Goal: Task Accomplishment & Management: Complete application form

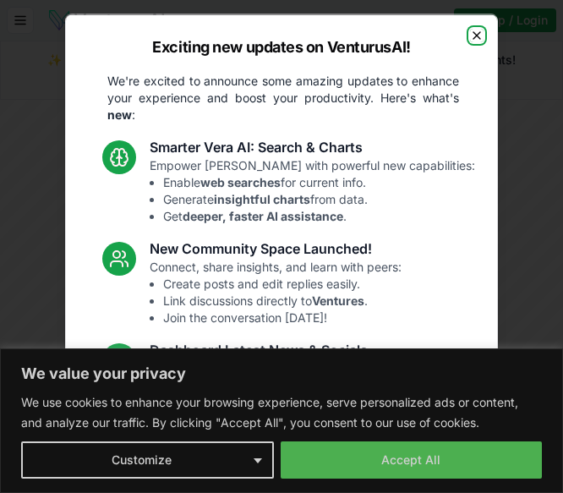
click at [470, 32] on icon "button" at bounding box center [477, 35] width 14 height 14
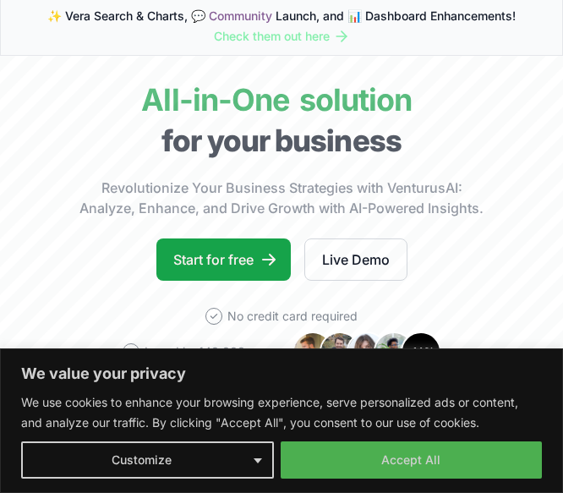
scroll to position [45, 0]
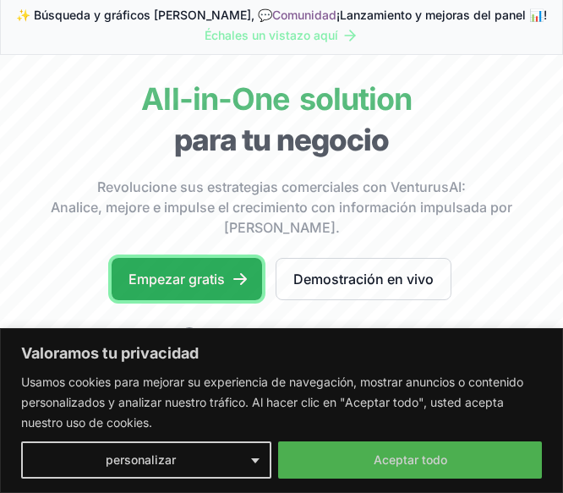
click at [185, 278] on link "Empezar gratis" at bounding box center [187, 279] width 151 height 42
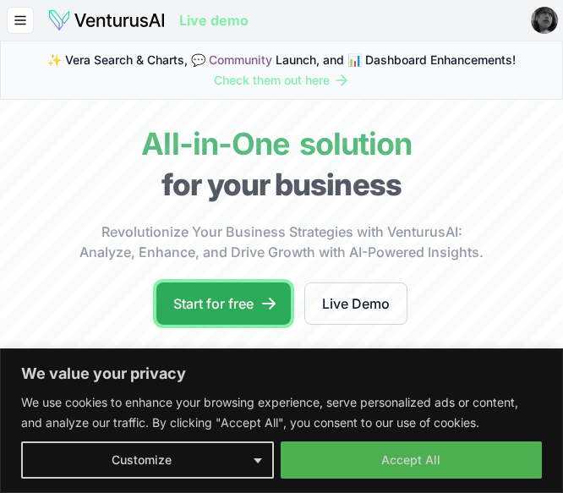
click at [222, 302] on link "Start for free" at bounding box center [223, 303] width 134 height 42
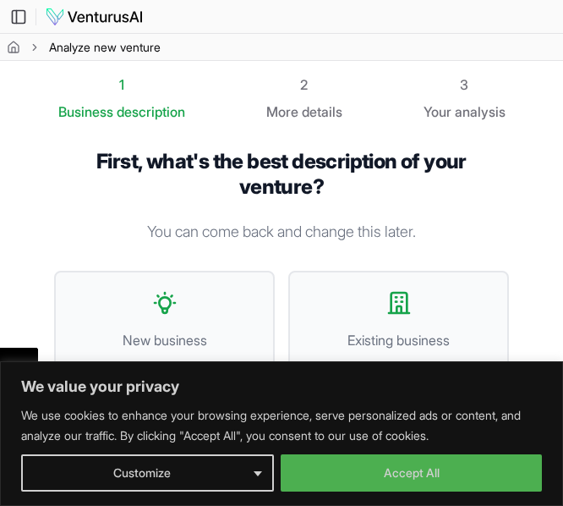
scroll to position [3, 0]
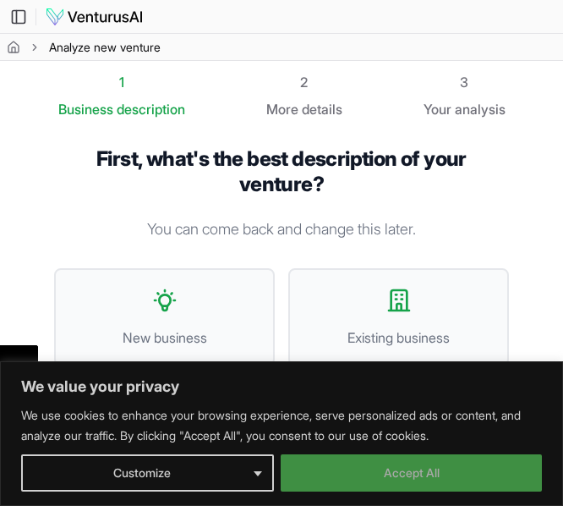
click at [373, 475] on button "Accept All" at bounding box center [411, 472] width 261 height 37
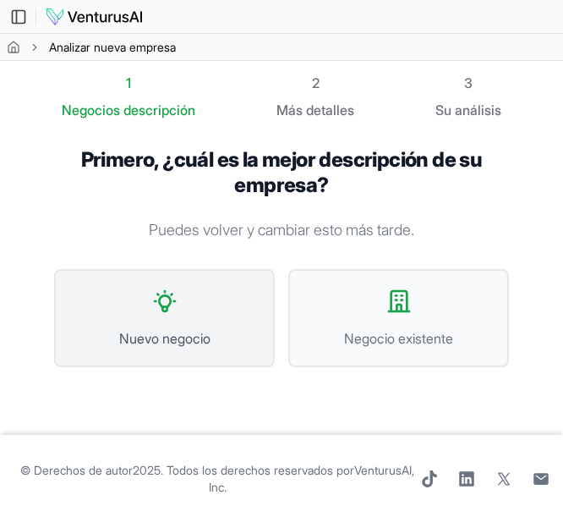
click at [217, 302] on button "Nuevo negocio" at bounding box center [164, 318] width 221 height 98
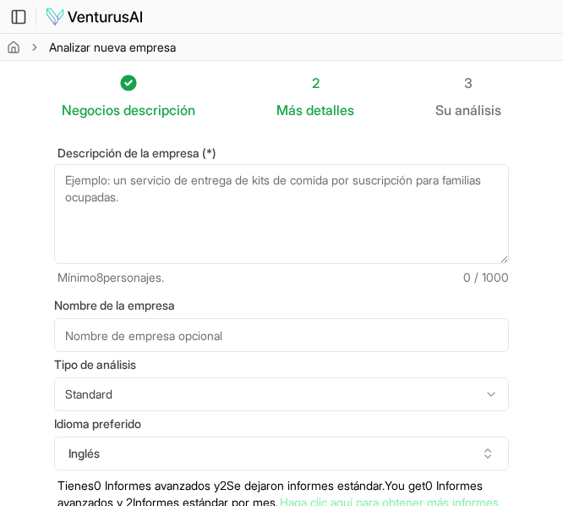
click at [129, 185] on textarea "Descripción de la empresa (*)" at bounding box center [281, 214] width 455 height 100
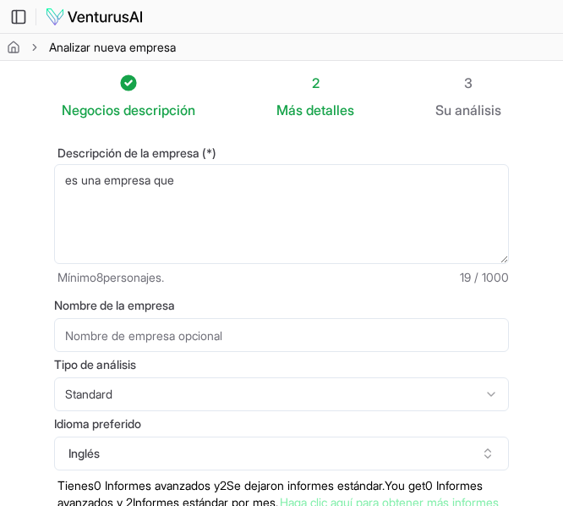
click at [199, 183] on textarea "es una empresa que" at bounding box center [281, 214] width 455 height 100
click at [484, 193] on textarea "es una empresa que ofrece un servicio profesional y confiable de niñeras" at bounding box center [281, 214] width 455 height 100
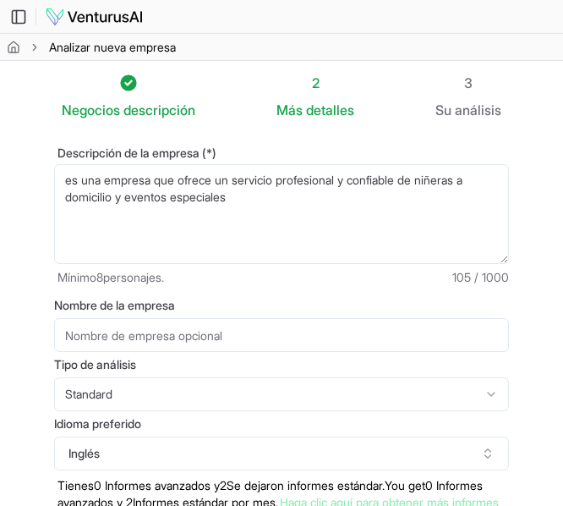
click at [279, 188] on textarea "es una empresa que ofrece un servicio profesional y confiable de niñeras a domi…" at bounding box center [281, 214] width 455 height 100
click at [278, 193] on textarea "es una empresa que ofrece un servicio profesional y confiable de niñeras a domi…" at bounding box center [281, 214] width 455 height 100
click at [343, 199] on textarea "es una empresa que ofrece un servicio profesional y confiable de niñeras a domi…" at bounding box center [281, 214] width 455 height 100
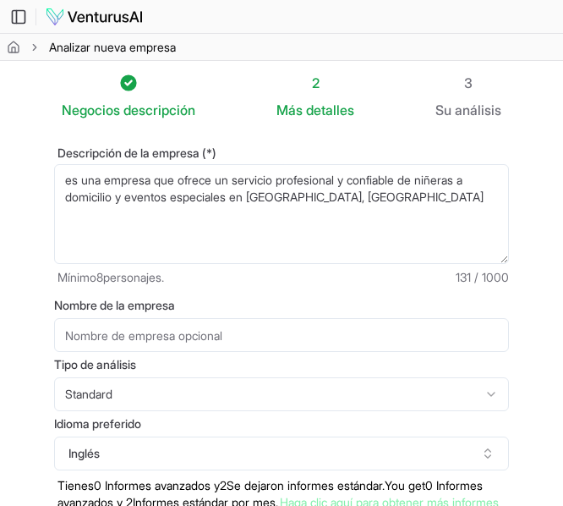
click at [261, 199] on textarea "es una empresa que ofrece un servicio profesional y confiable de niñeras a domi…" at bounding box center [281, 214] width 455 height 100
drag, startPoint x: 365, startPoint y: 197, endPoint x: 330, endPoint y: 245, distance: 59.4
click at [330, 245] on textarea "es una empresa que ofrece un servicio profesional y confiable de niñeras a domi…" at bounding box center [281, 214] width 455 height 100
click at [385, 203] on textarea "es una empresa que ofrece un servicio profesional y confiable de niñeras a domi…" at bounding box center [281, 214] width 455 height 100
click at [392, 201] on textarea "es una empresa que ofrece un servicio profesional y confiable de niñeras a domi…" at bounding box center [281, 214] width 455 height 100
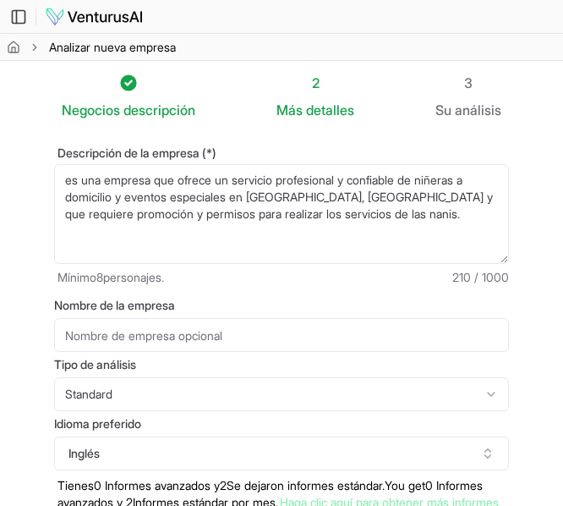
drag, startPoint x: 366, startPoint y: 189, endPoint x: 357, endPoint y: 207, distance: 20.8
click at [357, 207] on textarea "es una empresa que ofrece un servicio profesional y confiable de niñeras a domi…" at bounding box center [281, 214] width 455 height 100
click at [364, 200] on textarea "es una empresa que ofrece un servicio profesional y confiable de niñeras a domi…" at bounding box center [281, 214] width 455 height 100
type textarea "es una empresa que ofrece un servicio profesional y confiable de niñeras a domi…"
click at [180, 343] on input "Nombre de la empresa" at bounding box center [281, 335] width 455 height 34
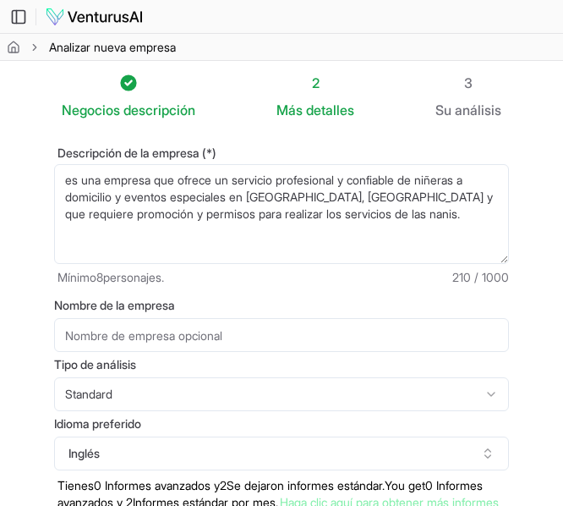
click at [128, 337] on input "Nombre de la empresa" at bounding box center [281, 335] width 455 height 34
type input "[PERSON_NAME]"
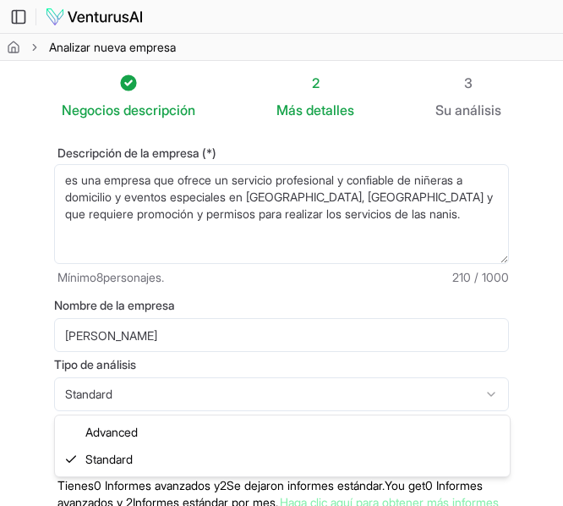
click at [132, 398] on html "Valoramos tu privacidad Usamos cookies para mejorar su experiencia de navegació…" at bounding box center [281, 251] width 563 height 506
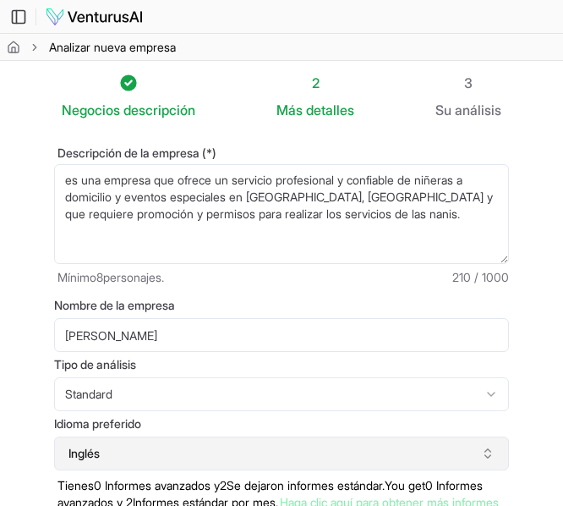
click at [114, 455] on button "Inglés" at bounding box center [281, 453] width 455 height 34
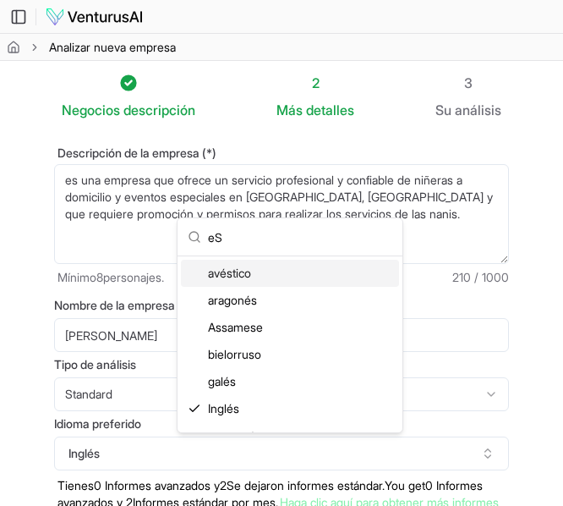
type input "e"
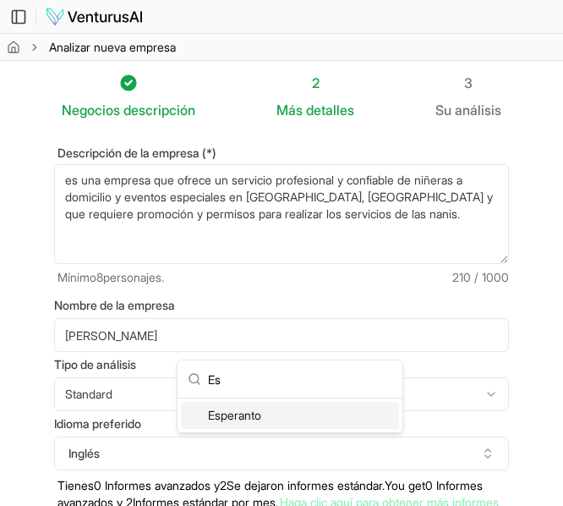
scroll to position [17, 0]
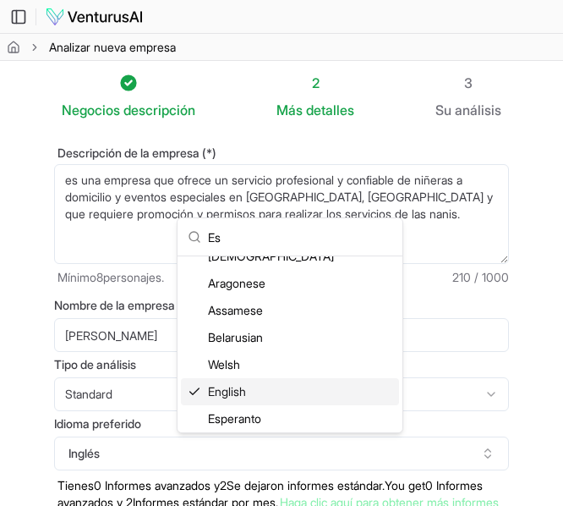
type input "Es"
click at [233, 392] on div "English" at bounding box center [290, 391] width 218 height 27
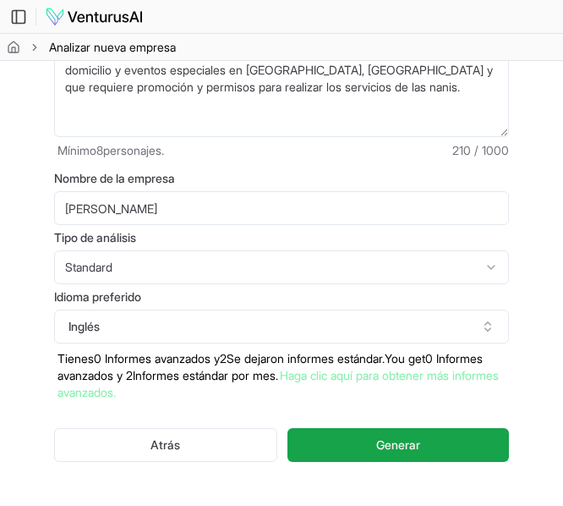
scroll to position [132, 0]
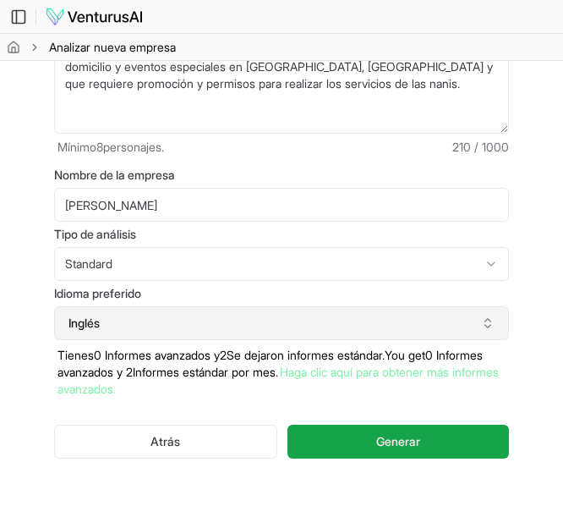
click at [158, 323] on button "Inglés" at bounding box center [281, 323] width 455 height 34
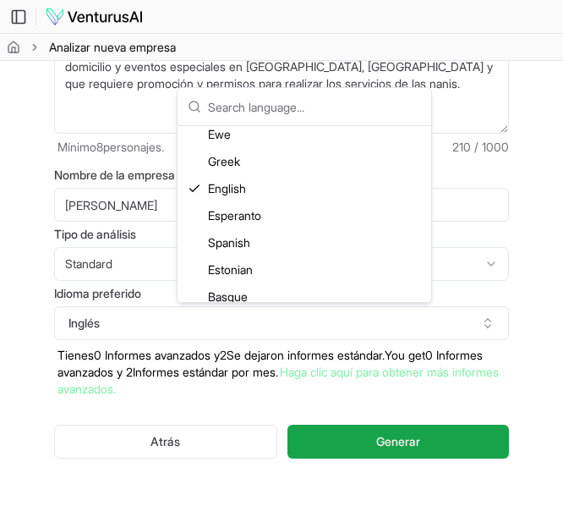
scroll to position [929, 0]
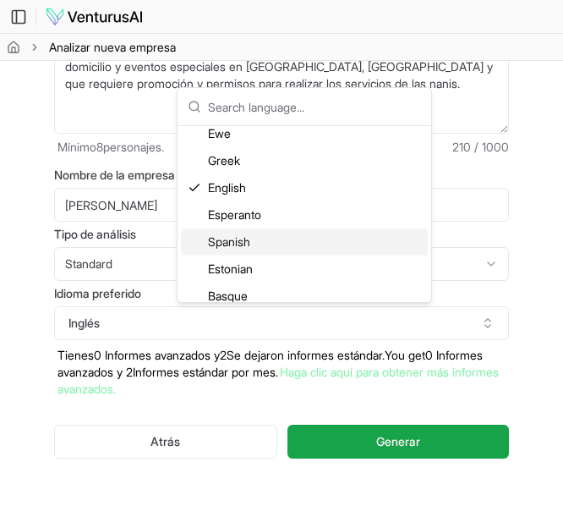
click at [243, 245] on div "Spanish" at bounding box center [304, 241] width 247 height 27
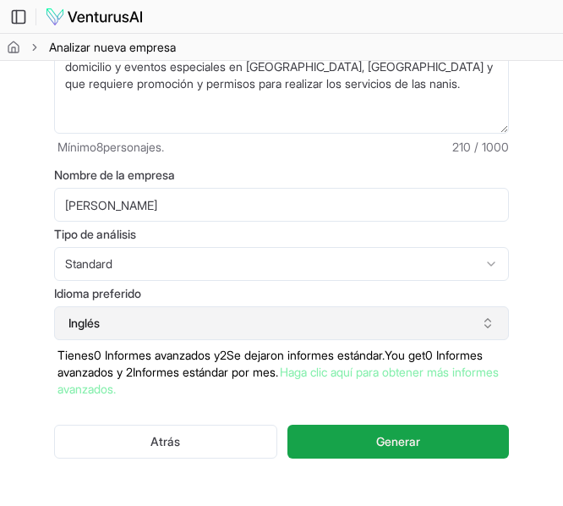
click at [219, 324] on button "Inglés" at bounding box center [281, 323] width 455 height 34
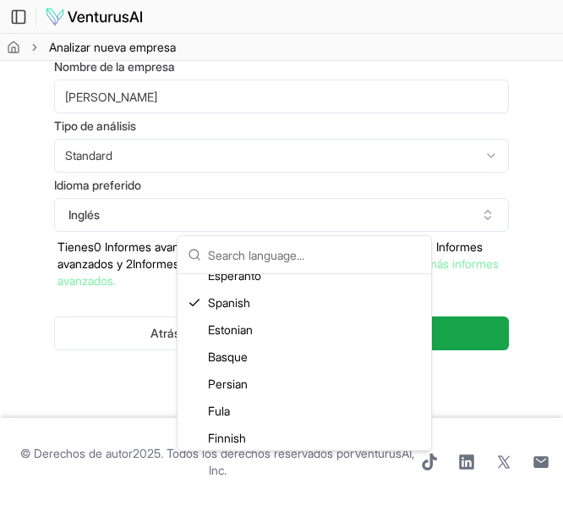
scroll to position [1018, 0]
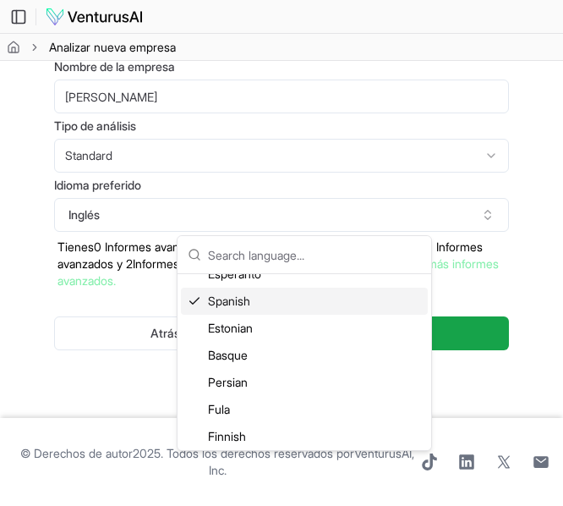
click at [224, 299] on div "Spanish" at bounding box center [304, 301] width 247 height 27
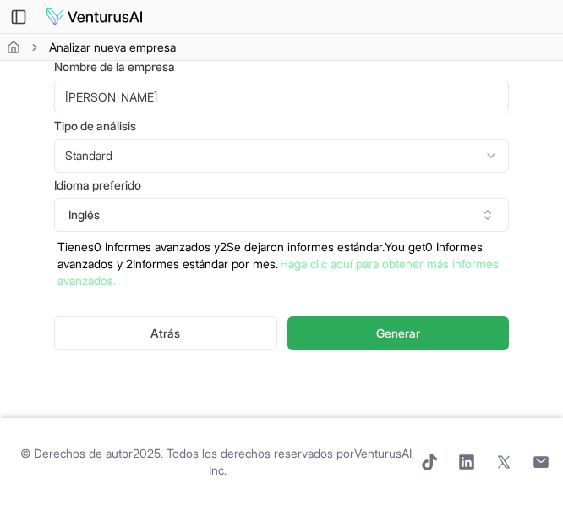
click at [374, 332] on button "Generar" at bounding box center [399, 333] width 222 height 34
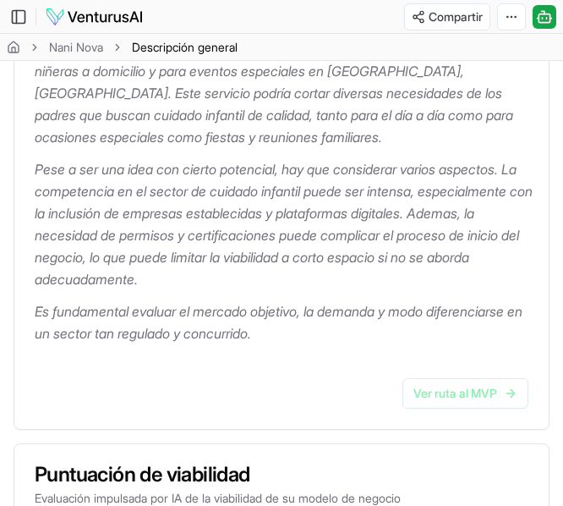
scroll to position [337, 0]
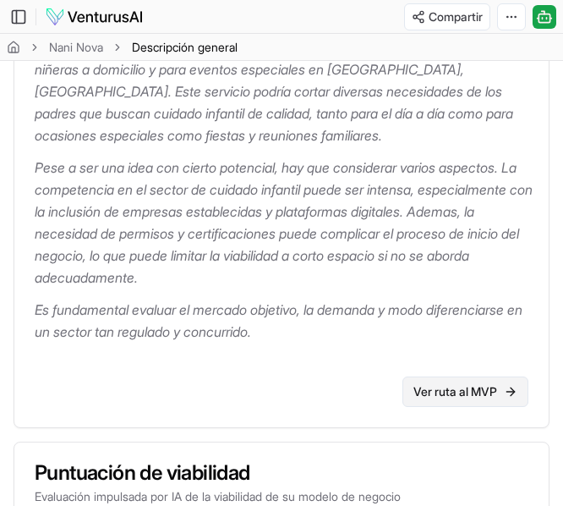
click at [472, 391] on font "Ver ruta al MVP" at bounding box center [456, 391] width 84 height 14
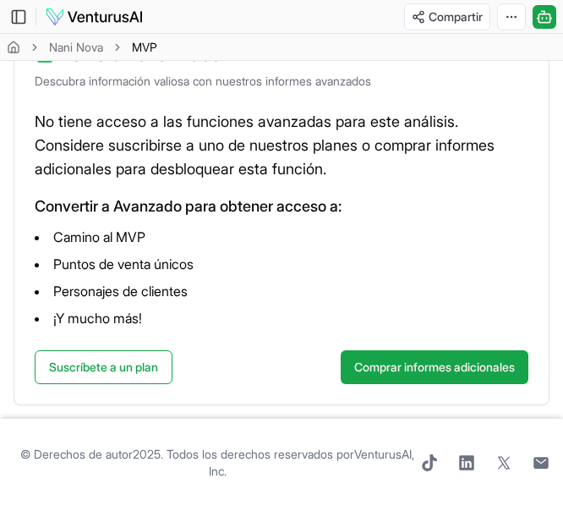
scroll to position [293, 0]
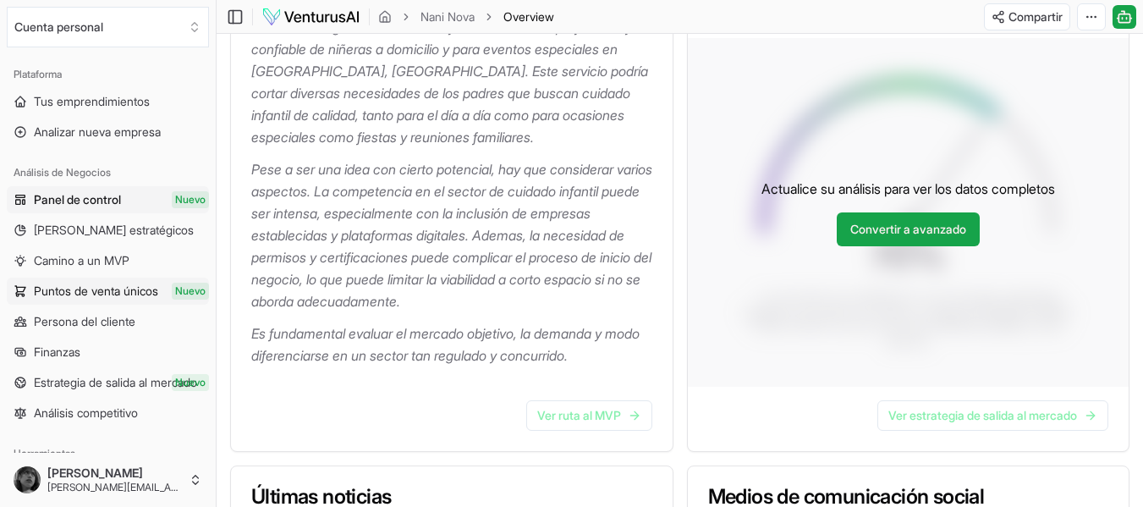
scroll to position [304, 0]
click at [129, 232] on font "[PERSON_NAME] estratégicos" at bounding box center [114, 229] width 160 height 14
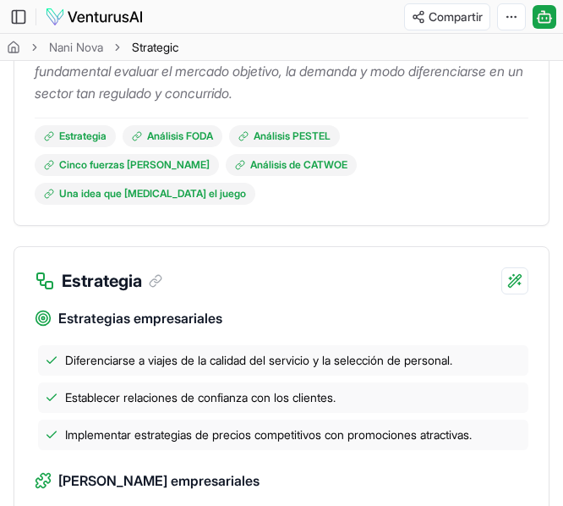
scroll to position [568, 0]
